Goal: Find contact information: Find contact information

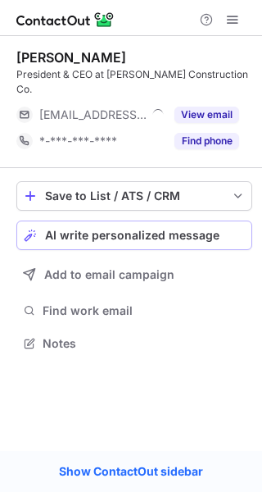
scroll to position [317, 262]
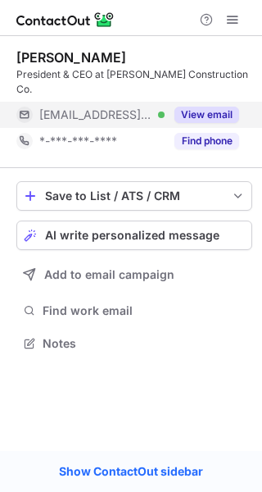
click at [208, 107] on button "View email" at bounding box center [207, 115] width 65 height 16
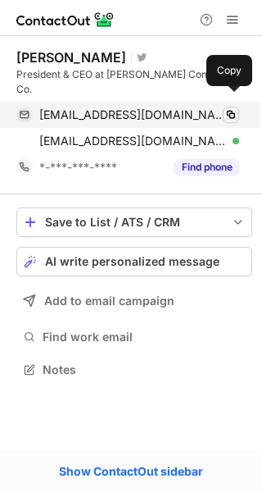
click at [229, 108] on span at bounding box center [231, 114] width 13 height 13
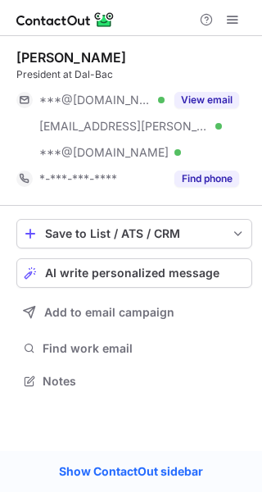
scroll to position [370, 262]
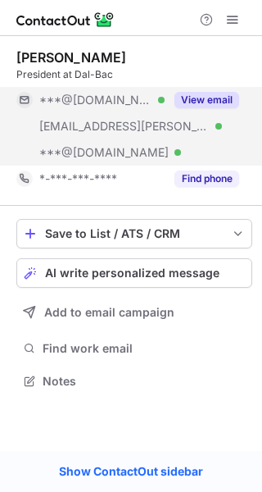
click at [198, 98] on button "View email" at bounding box center [207, 100] width 65 height 16
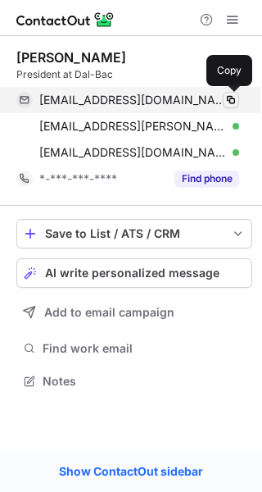
click at [233, 95] on span at bounding box center [231, 99] width 13 height 13
